Goal: Information Seeking & Learning: Learn about a topic

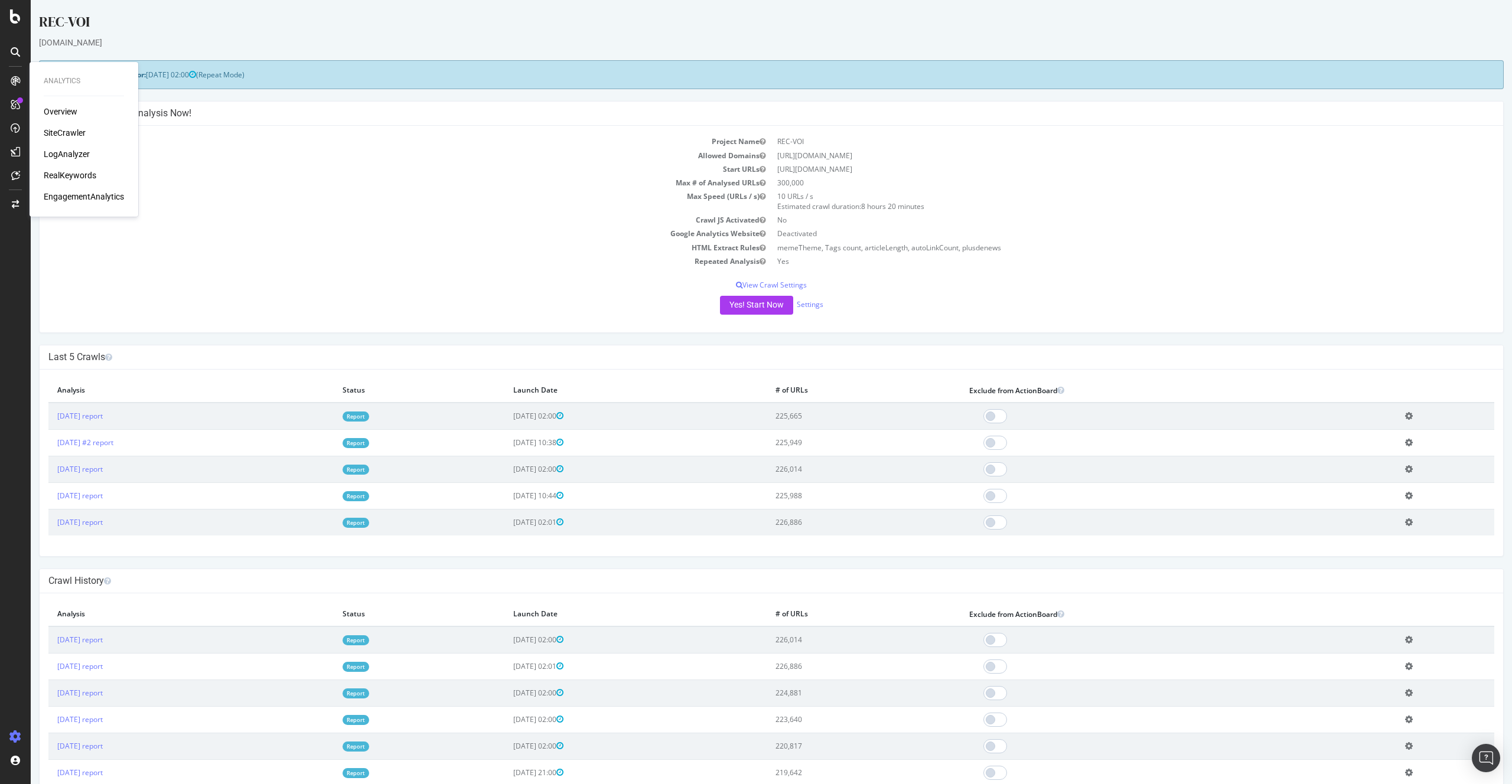
click at [69, 146] on div "Overview SiteCrawler LogAnalyzer RealKeywords EngagementAnalytics" at bounding box center [83, 154] width 81 height 97
click at [70, 151] on div "LogAnalyzer" at bounding box center [67, 154] width 46 height 12
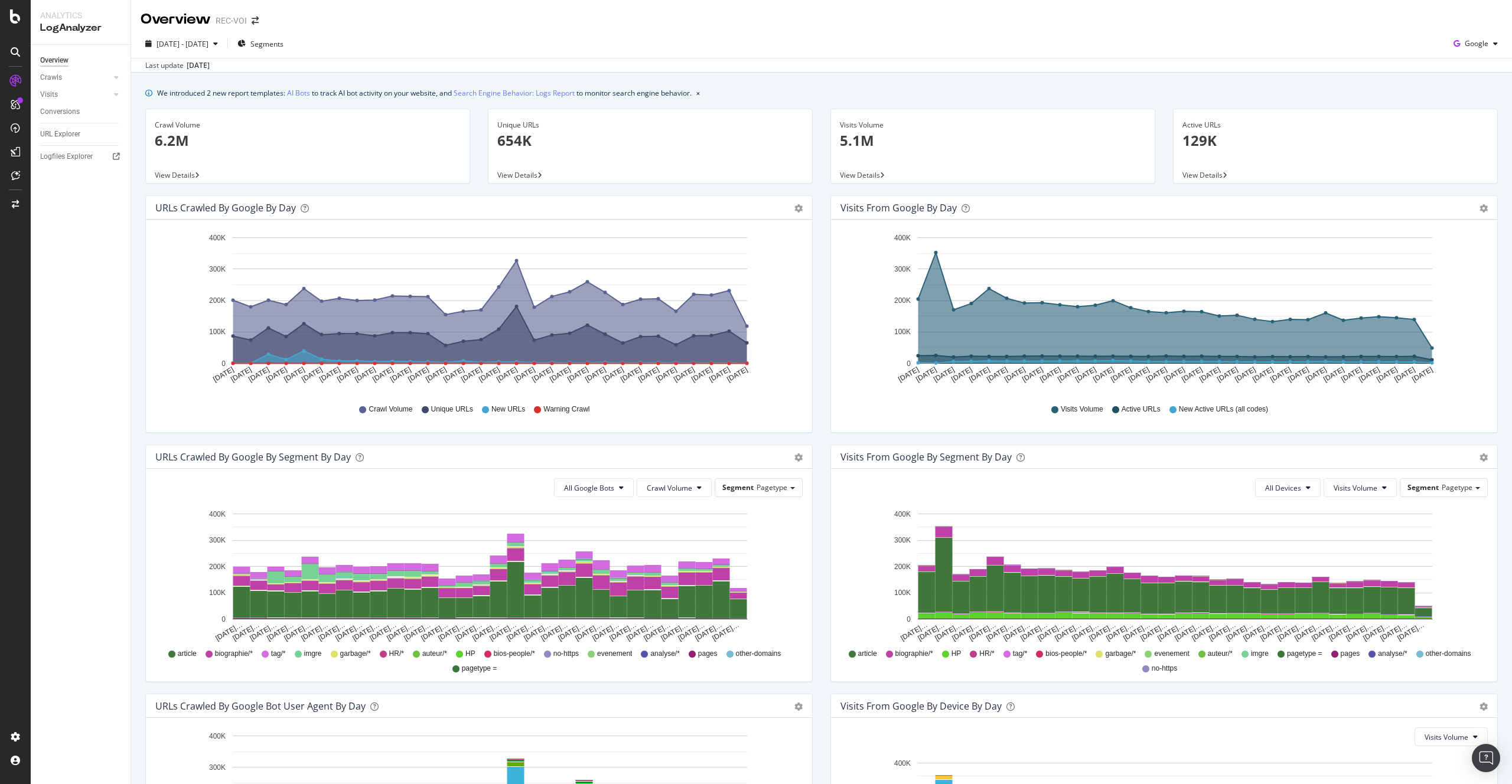
click at [77, 86] on div "Visits" at bounding box center [85, 94] width 91 height 18
click at [75, 81] on link "Crawls" at bounding box center [75, 77] width 70 height 12
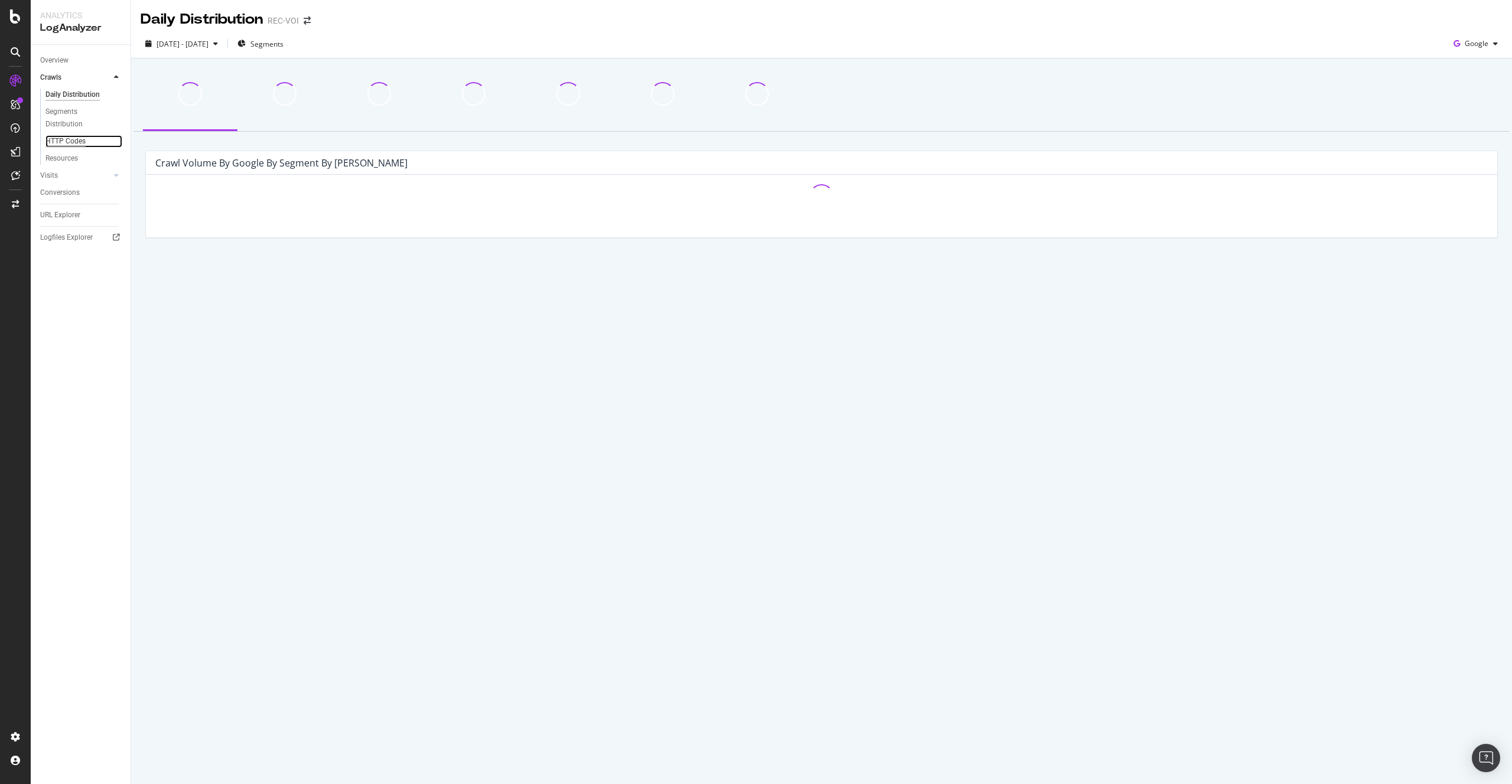
click at [59, 146] on div "HTTP Codes" at bounding box center [65, 141] width 40 height 12
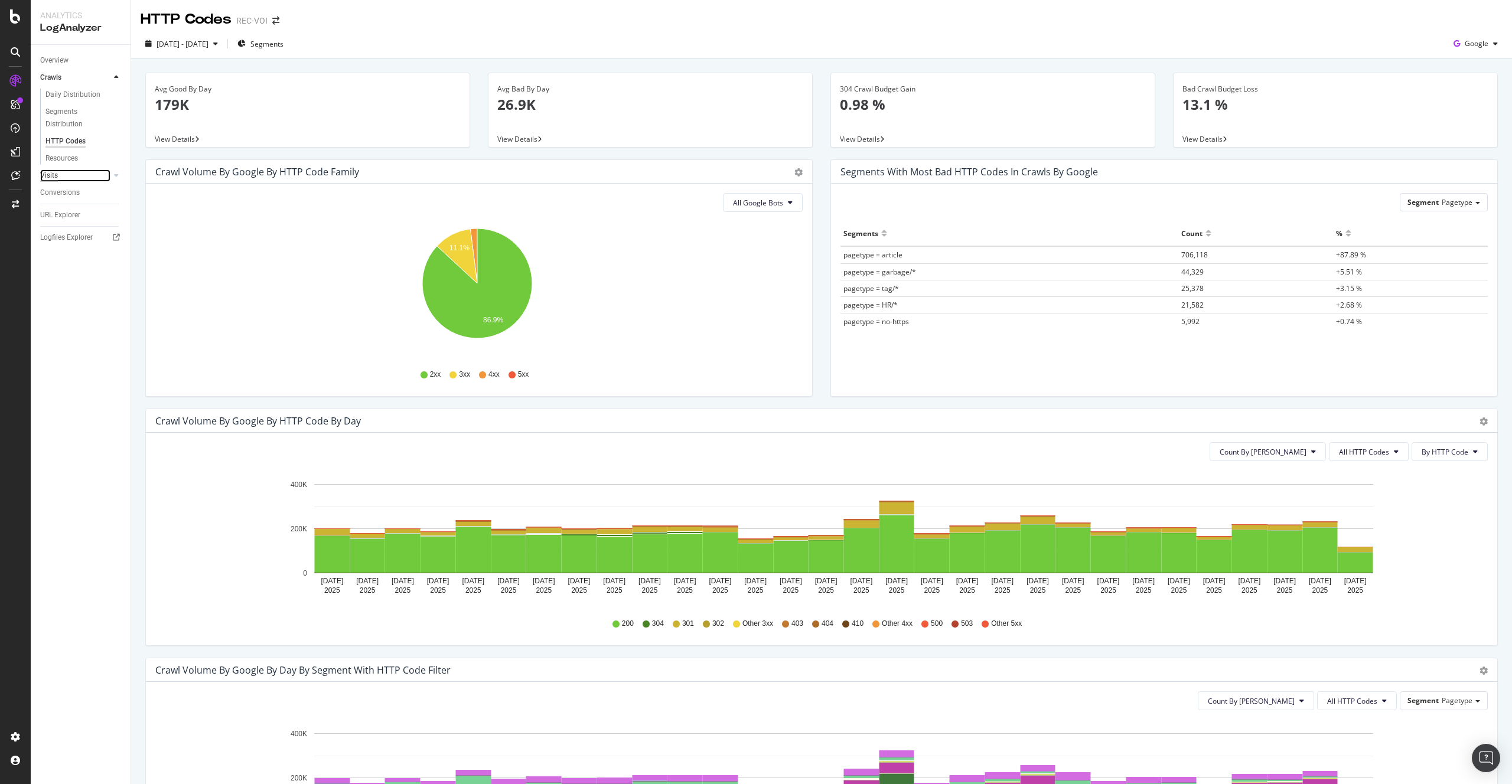
click at [43, 176] on div "Visits" at bounding box center [48, 175] width 18 height 12
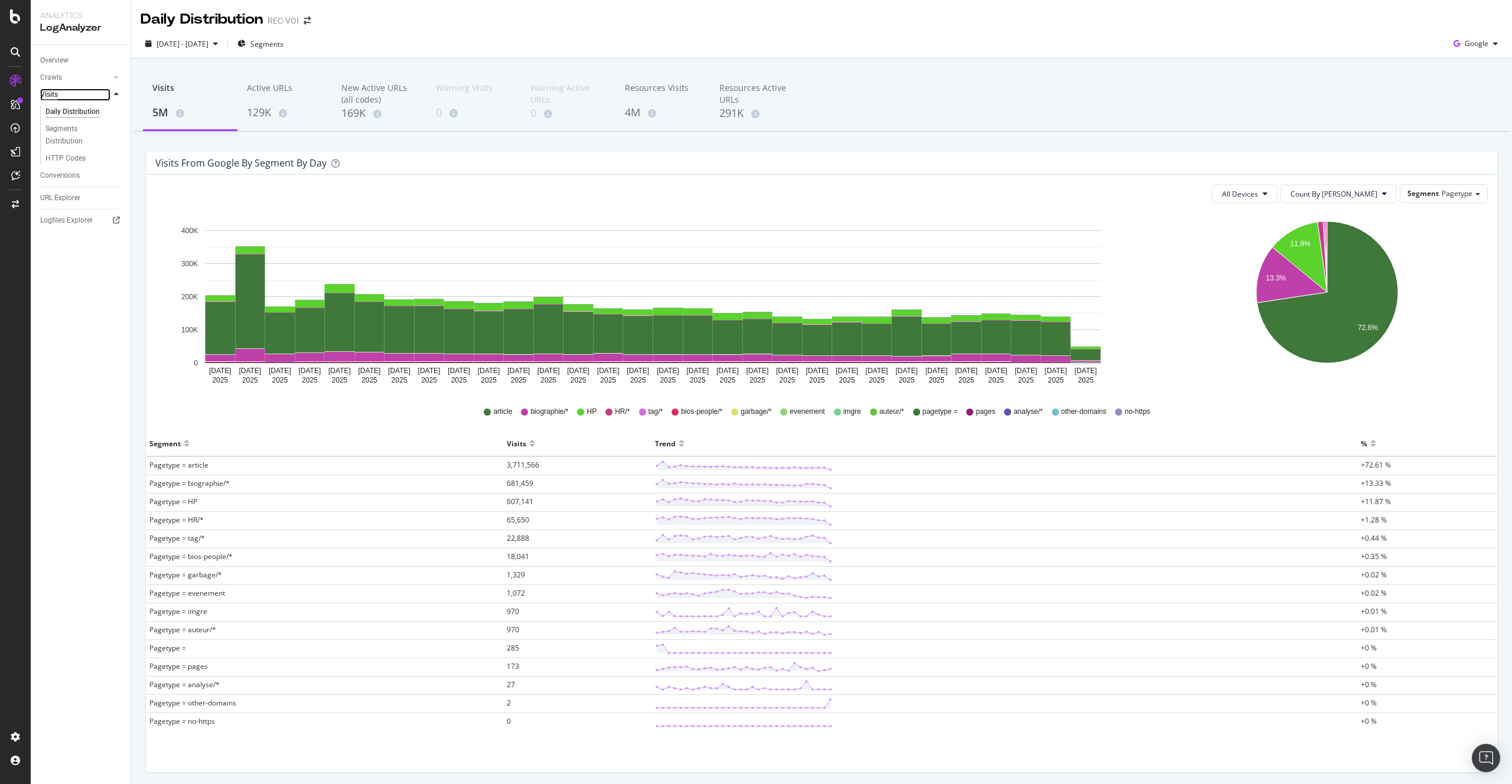
click at [43, 91] on div "Visits" at bounding box center [48, 94] width 18 height 12
click at [107, 95] on div at bounding box center [105, 94] width 12 height 12
click at [111, 95] on div at bounding box center [116, 94] width 12 height 12
click at [68, 153] on div "Logfiles Explorer" at bounding box center [66, 156] width 53 height 12
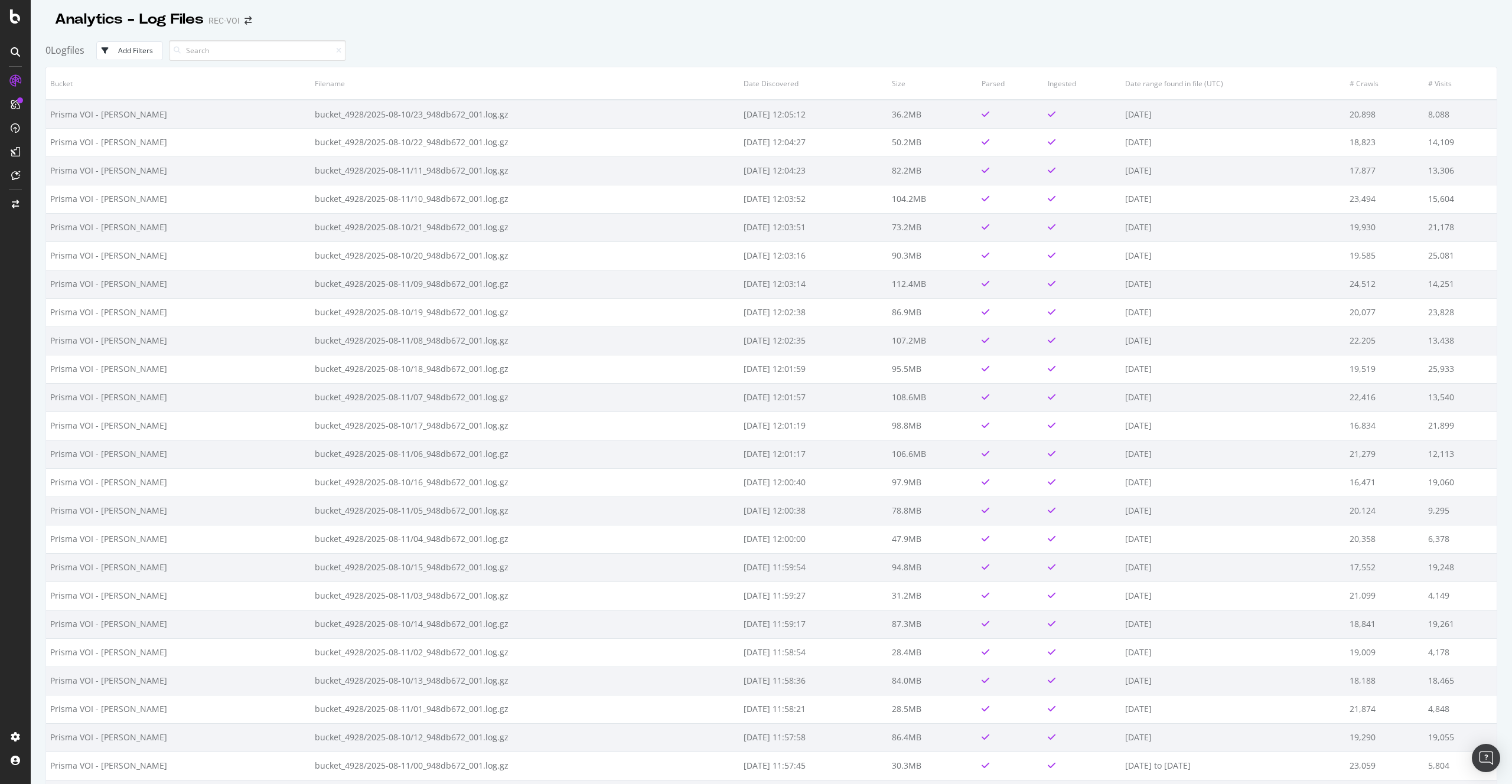
click at [1165, 87] on th "Date range found in file (UTC)" at bounding box center [1233, 83] width 224 height 32
click at [136, 43] on button "Add Filters" at bounding box center [130, 51] width 67 height 19
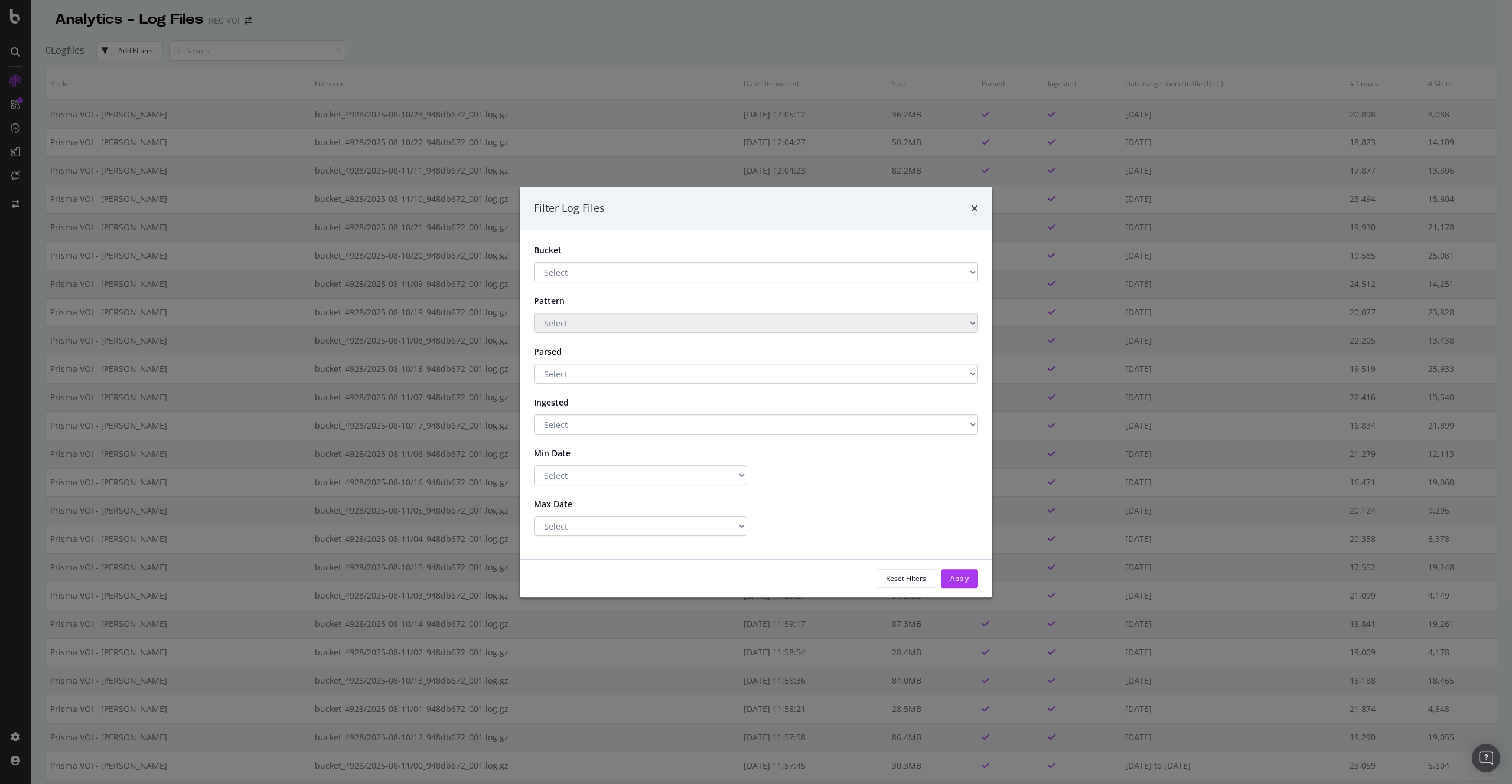
click at [484, 33] on div "Filter Log Files Bucket Select Prisma VOI - BLAIN Main Storage Pattern Select P…" at bounding box center [756, 392] width 1512 height 784
